Goal: Information Seeking & Learning: Learn about a topic

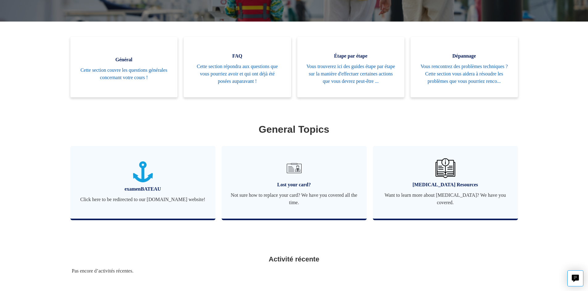
scroll to position [170, 0]
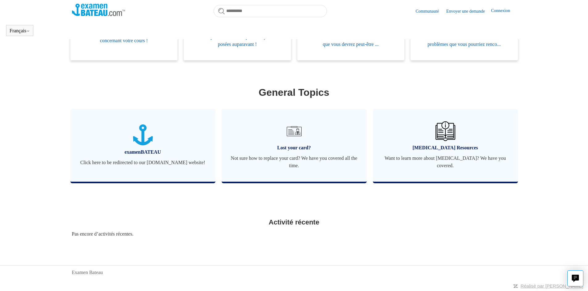
click at [452, 13] on link "Envoyer une demande" at bounding box center [468, 11] width 45 height 6
click at [25, 29] on button "Français" at bounding box center [20, 31] width 20 height 6
click at [302, 147] on span "Lost your card?" at bounding box center [294, 147] width 126 height 7
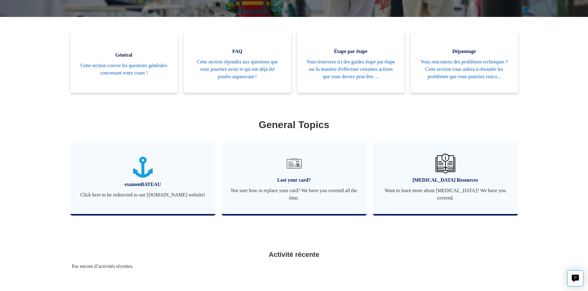
scroll to position [170, 0]
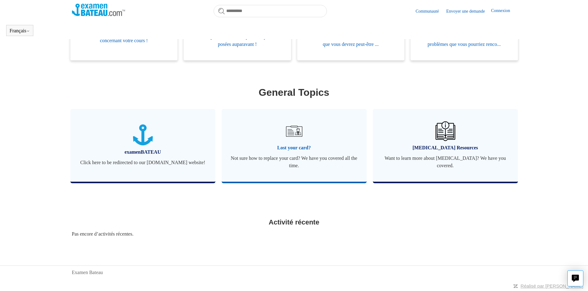
click at [292, 146] on span "Lost your card?" at bounding box center [294, 147] width 126 height 7
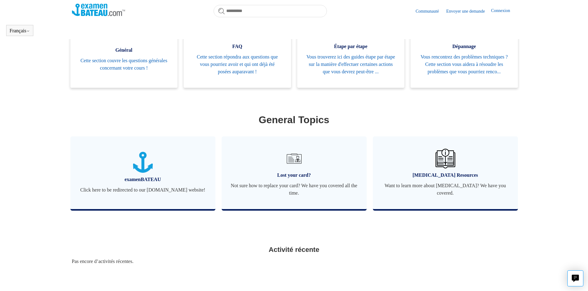
scroll to position [17, 0]
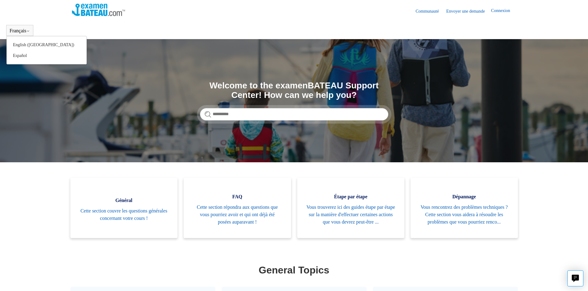
click at [20, 31] on button "Français" at bounding box center [20, 31] width 20 height 6
